Goal: Information Seeking & Learning: Learn about a topic

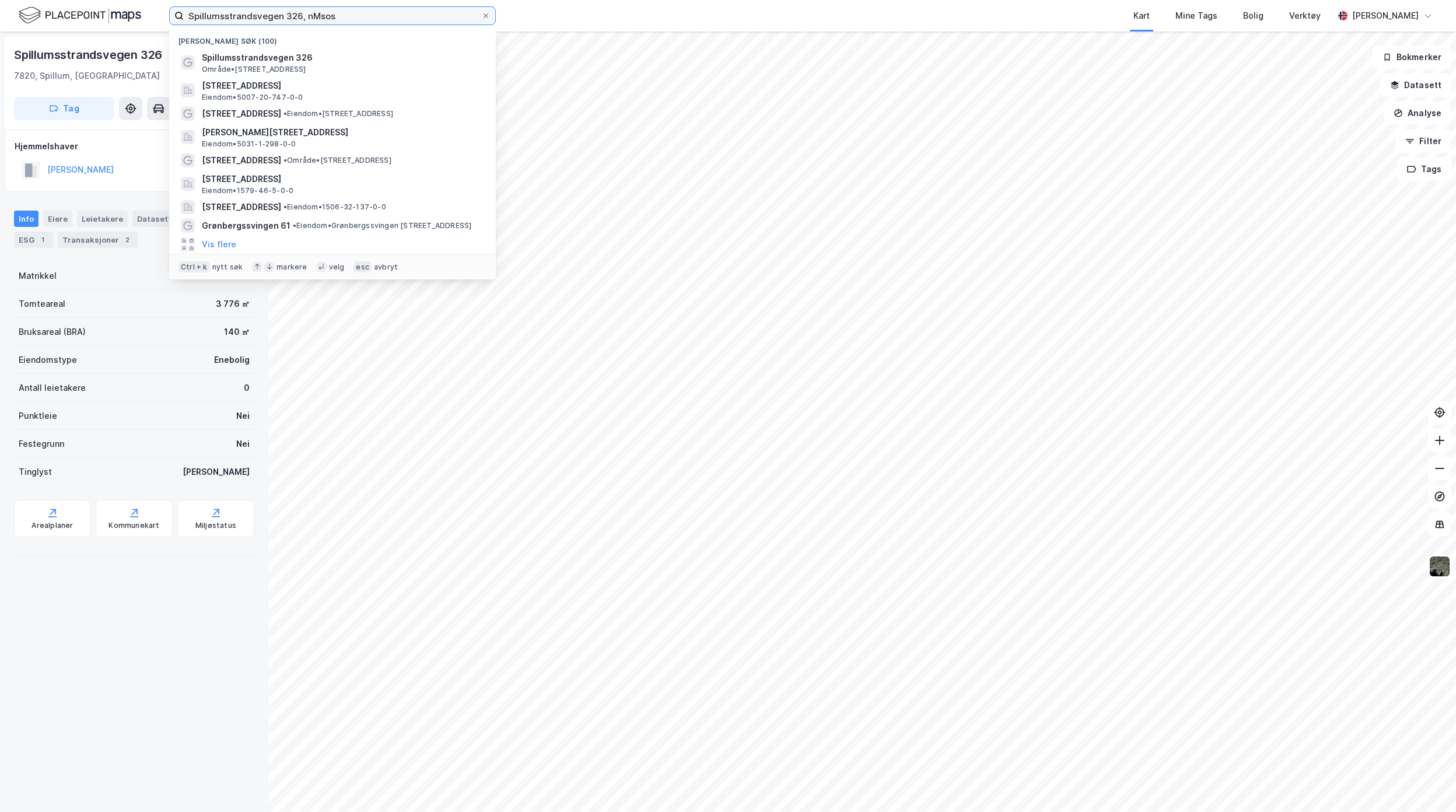
drag, startPoint x: 343, startPoint y: 19, endPoint x: -112, endPoint y: 10, distance: 455.1
click at [0, 10] on html "Spillumsstrandsvegen 326, nMsos Nylige søk (100) Spillumsstrandsvegen 326 Områd…" at bounding box center [728, 406] width 1456 height 812
click at [341, 22] on input at bounding box center [339, 16] width 312 height 18
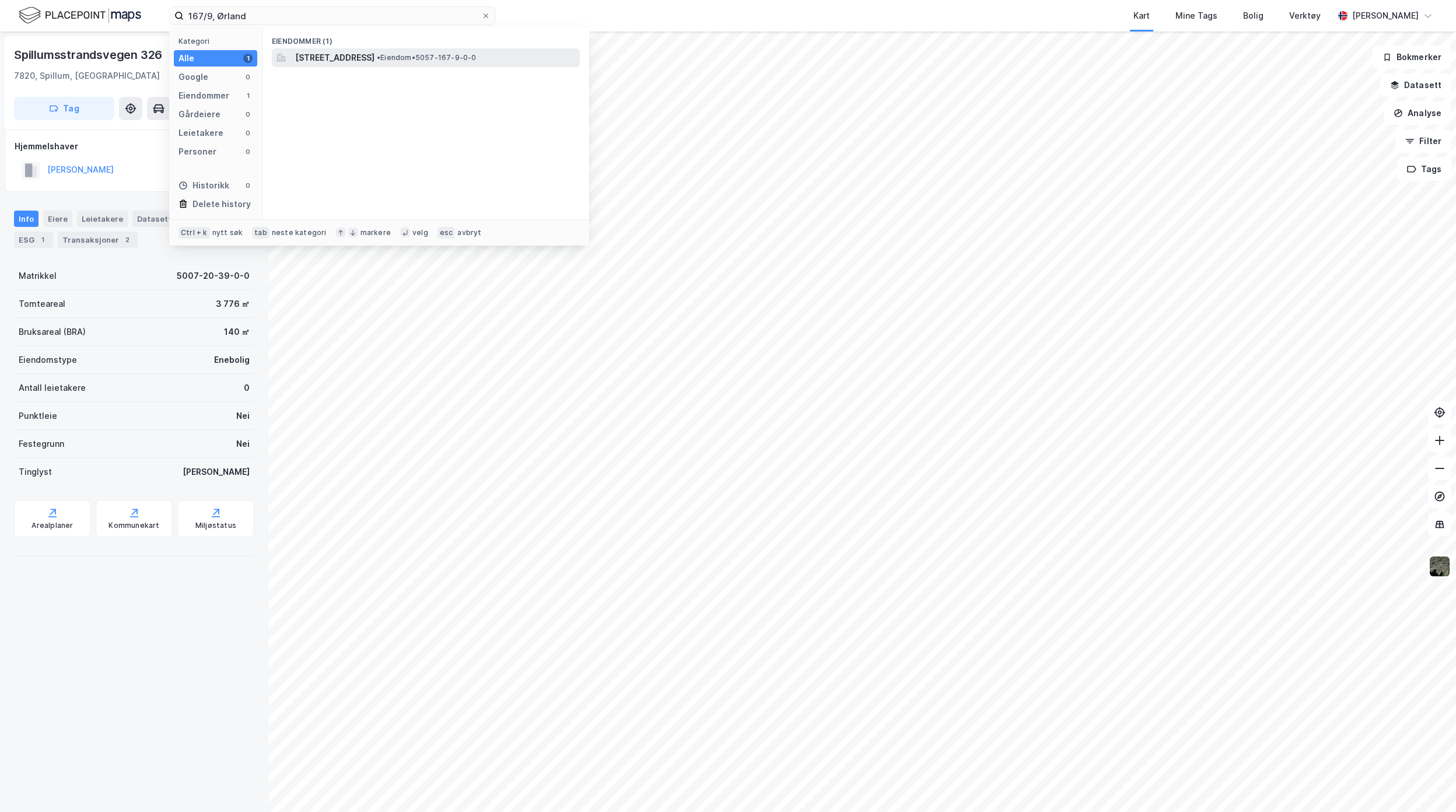
click at [349, 66] on div "[STREET_ADDRESS] • Eiendom • 5057-167-9-0-0" at bounding box center [426, 57] width 308 height 18
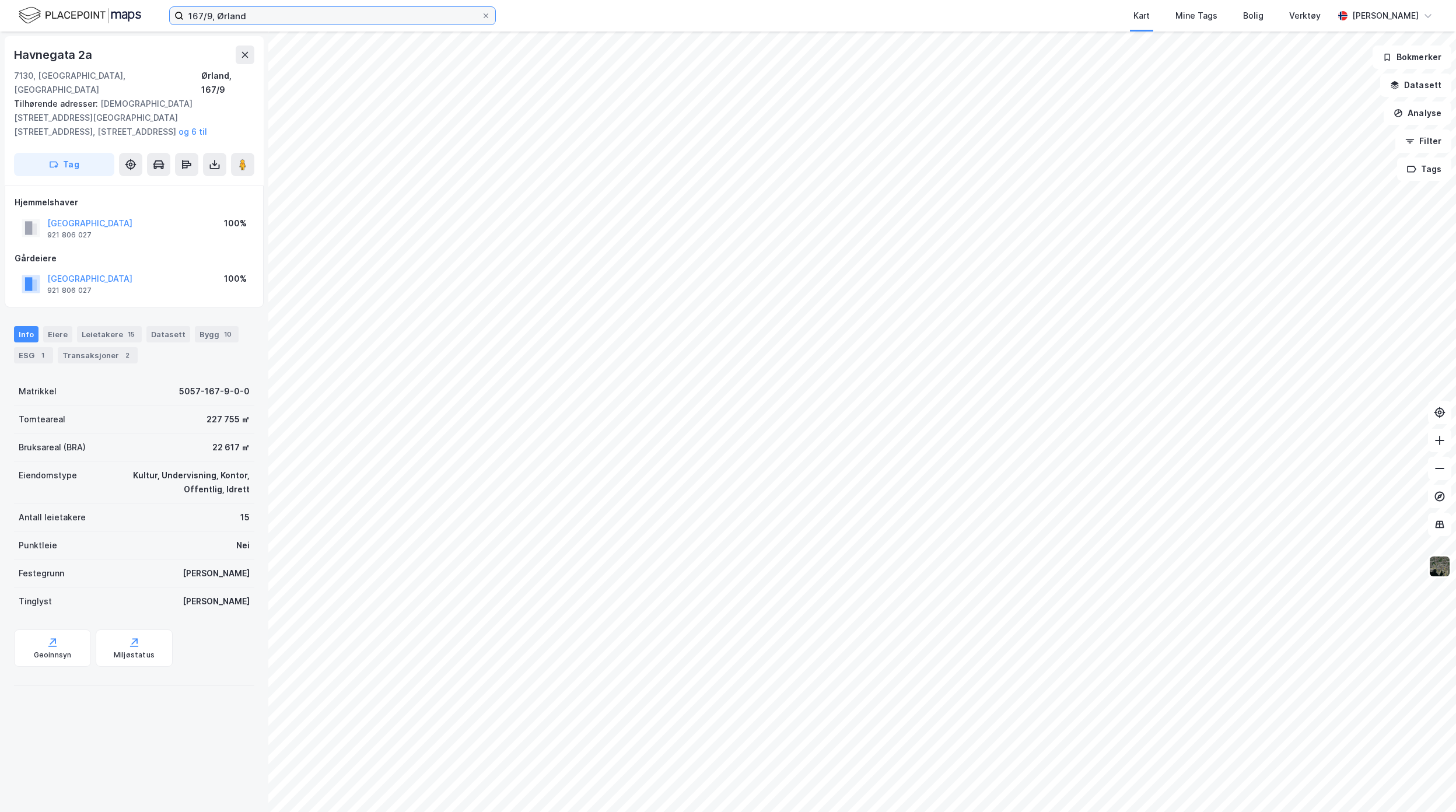
click at [211, 15] on input "167/9, Ørland" at bounding box center [332, 16] width 298 height 18
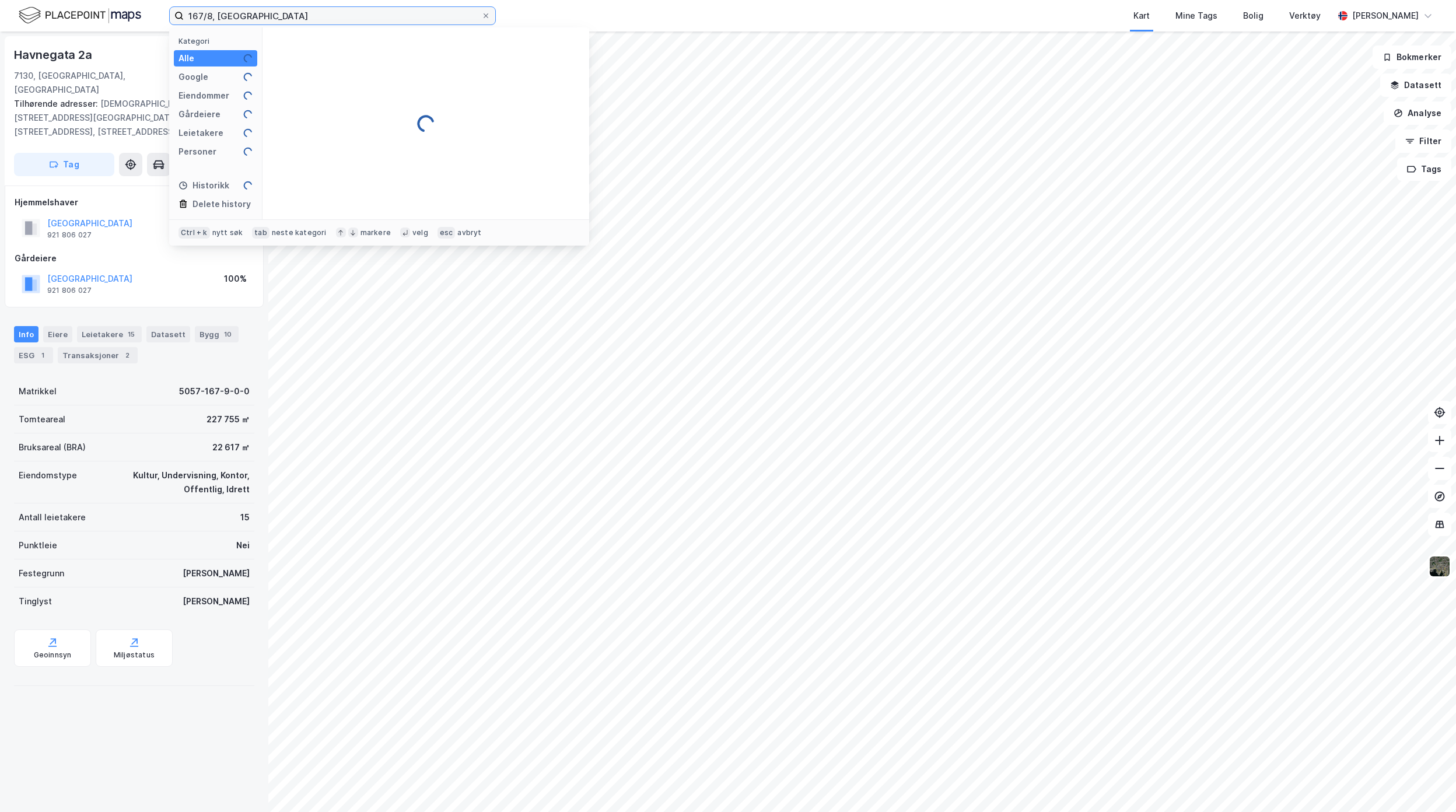
type input "167/8, [GEOGRAPHIC_DATA]"
click at [349, 58] on span "[STREET_ADDRESS]" at bounding box center [335, 58] width 79 height 14
